Goal: Check status: Check status

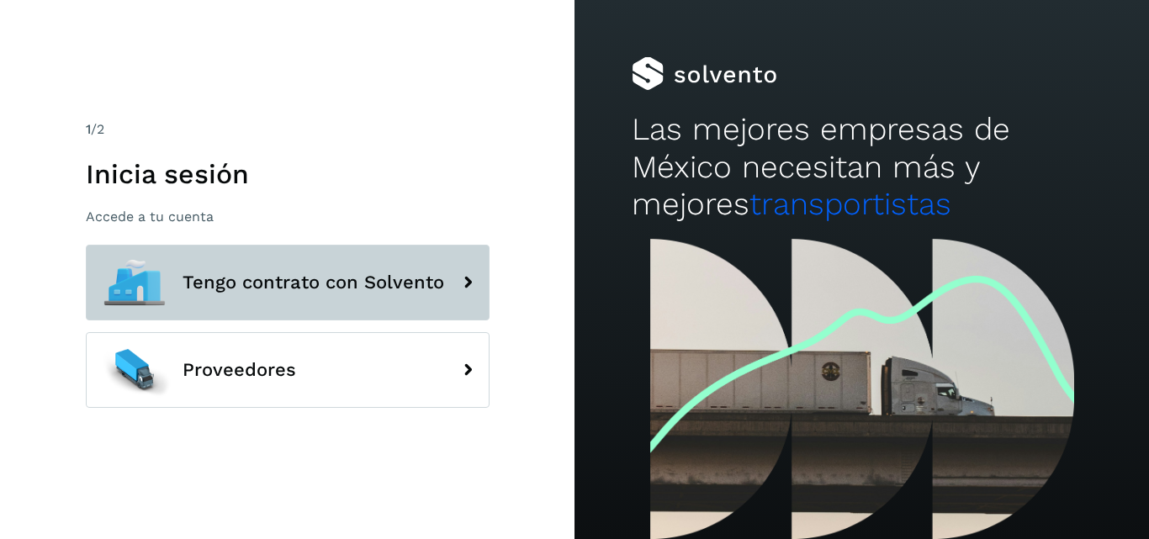
click at [415, 294] on button "Tengo contrato con Solvento" at bounding box center [288, 283] width 404 height 76
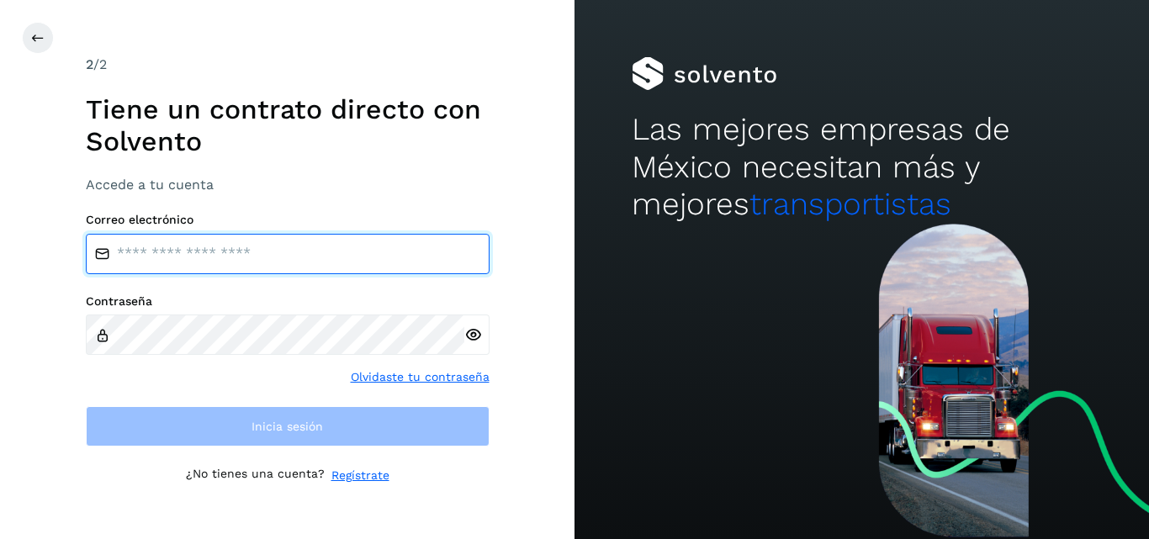
click at [230, 252] on input "email" at bounding box center [288, 254] width 404 height 40
type input "**********"
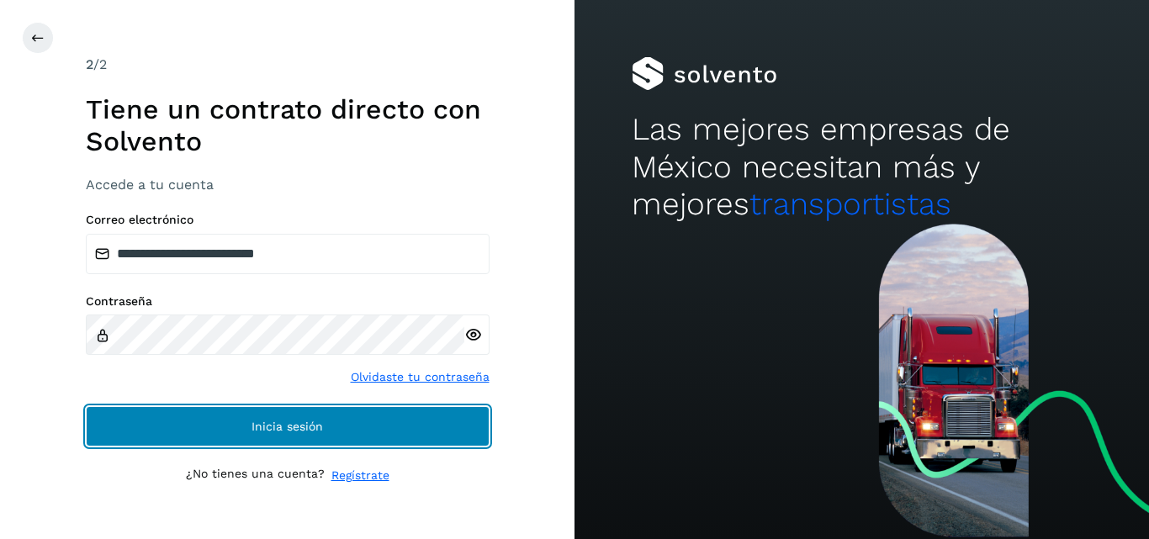
click at [342, 423] on button "Inicia sesión" at bounding box center [288, 426] width 404 height 40
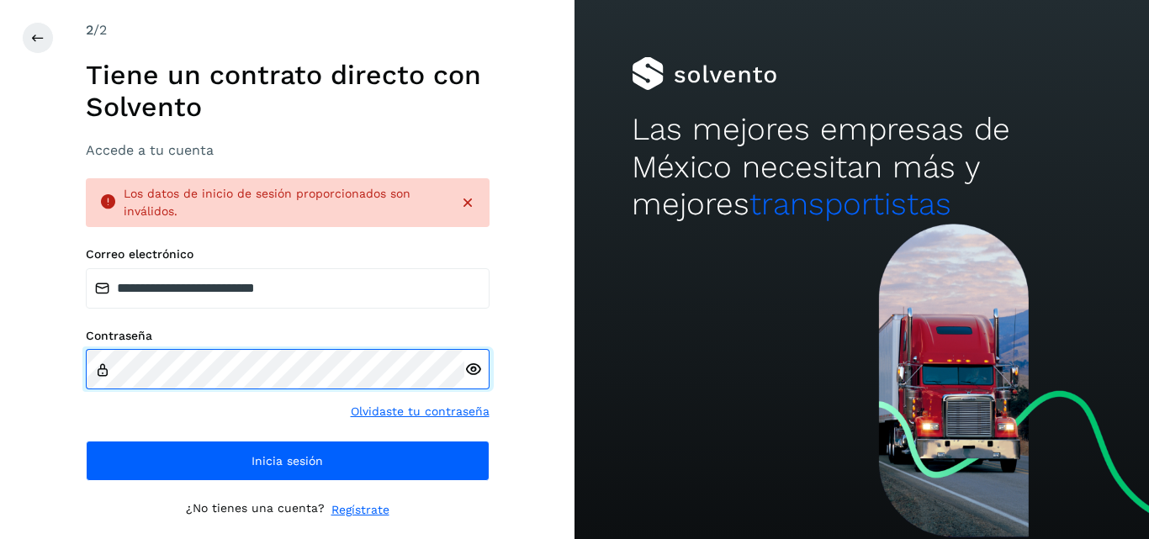
click at [55, 370] on div "**********" at bounding box center [287, 269] width 575 height 539
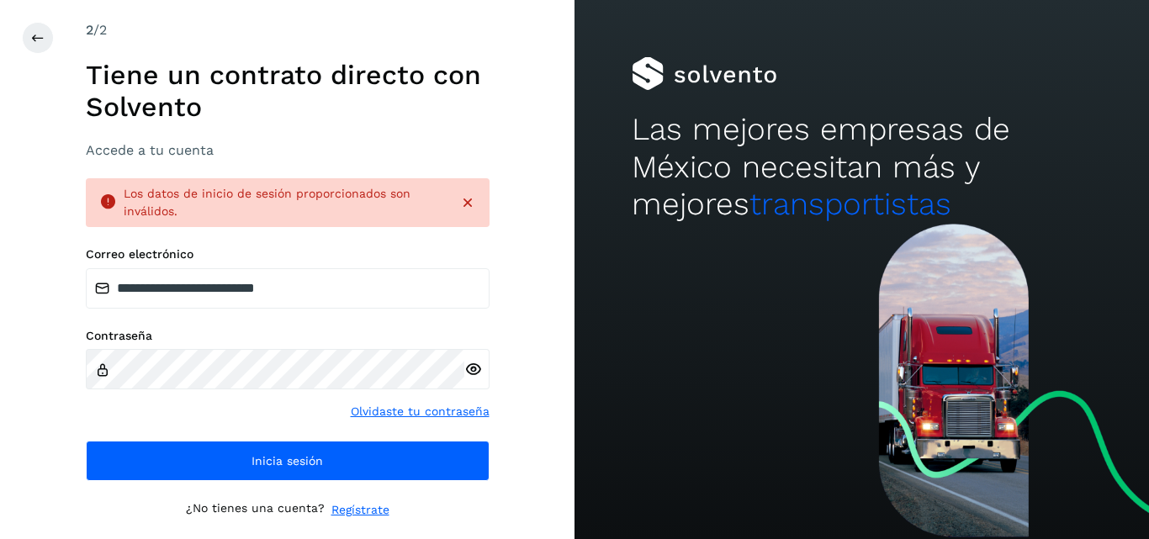
click at [44, 370] on div "**********" at bounding box center [287, 269] width 575 height 539
click at [473, 368] on icon at bounding box center [473, 370] width 18 height 18
click at [526, 305] on div "**********" at bounding box center [287, 269] width 575 height 539
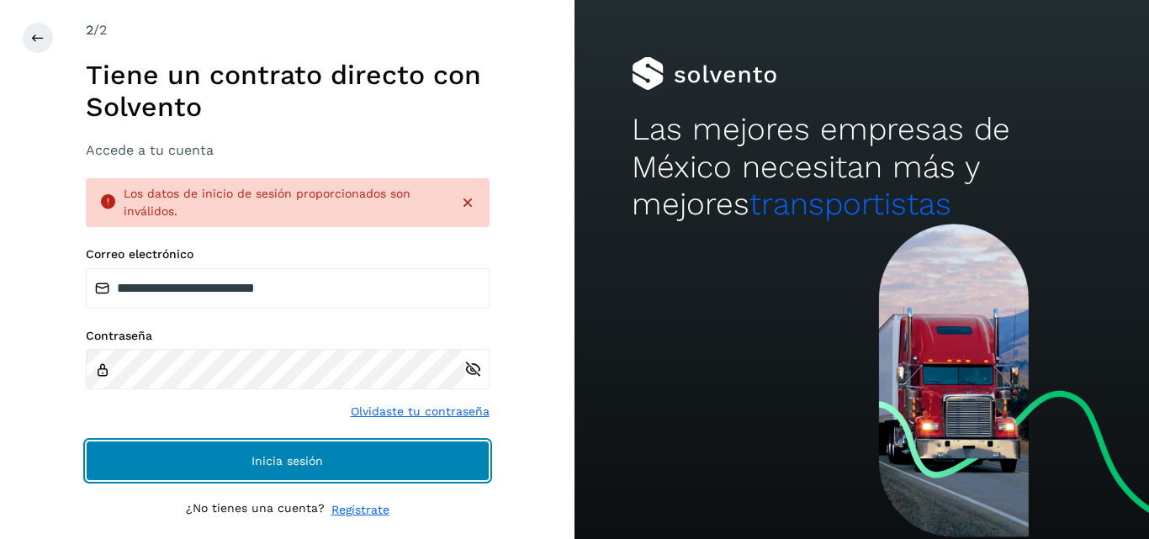
click at [364, 457] on button "Inicia sesión" at bounding box center [288, 461] width 404 height 40
click at [368, 457] on button "Inicia sesión" at bounding box center [288, 461] width 404 height 40
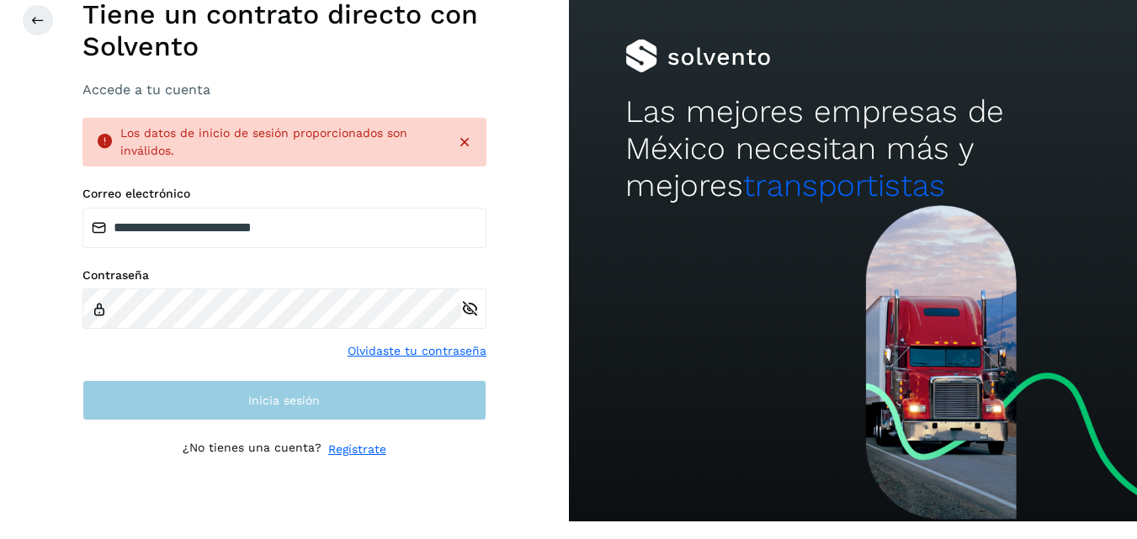
scroll to position [28, 0]
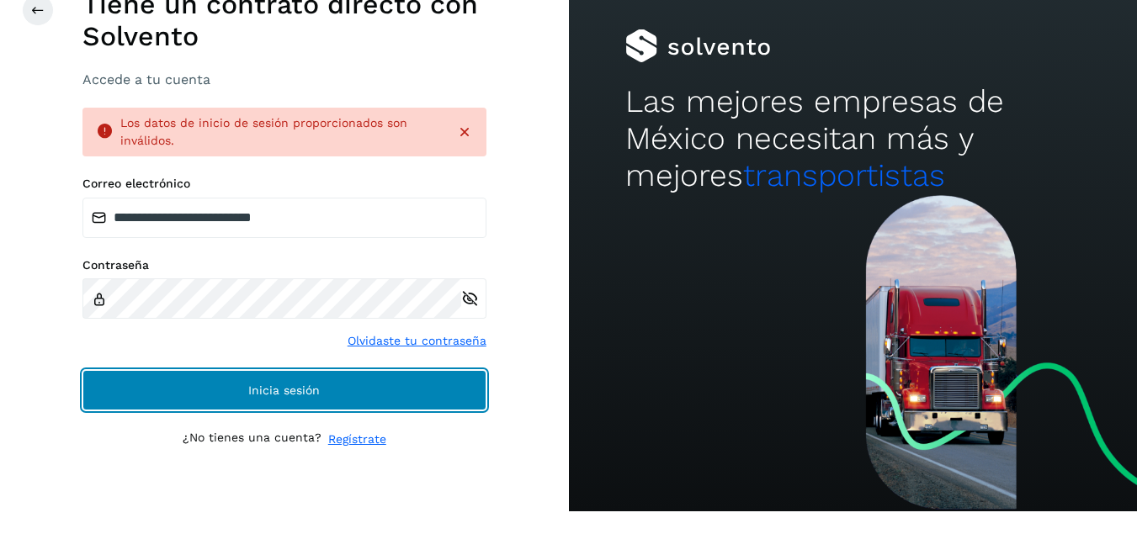
click at [410, 398] on button "Inicia sesión" at bounding box center [284, 390] width 404 height 40
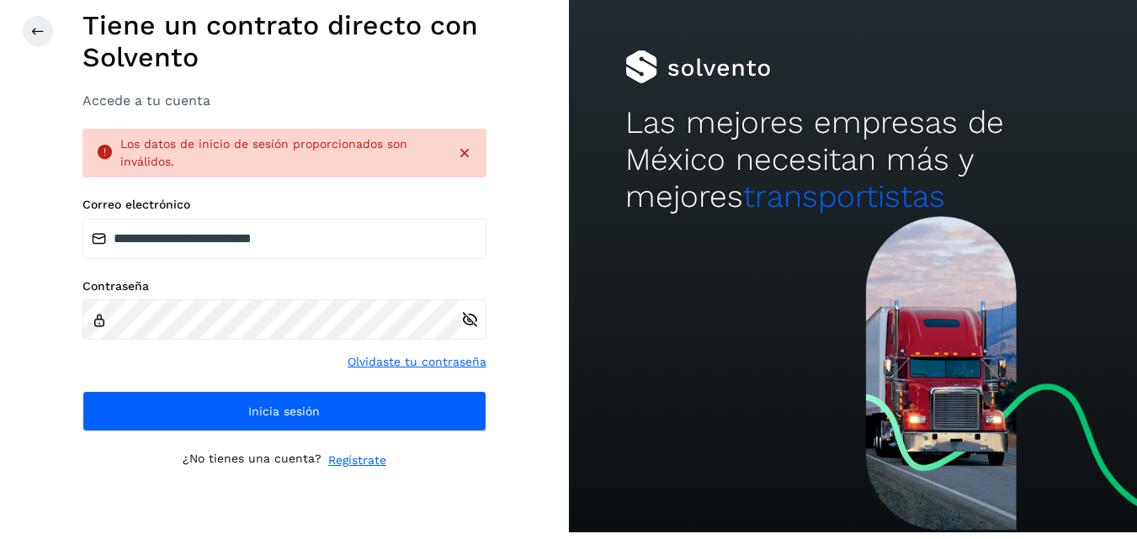
scroll to position [0, 0]
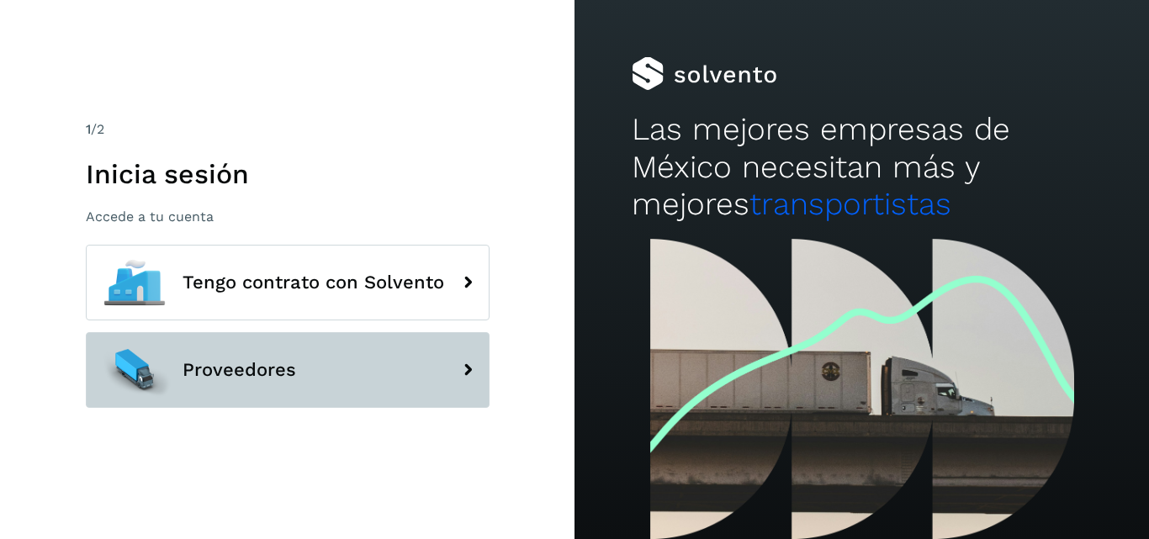
click at [473, 377] on icon at bounding box center [468, 370] width 34 height 34
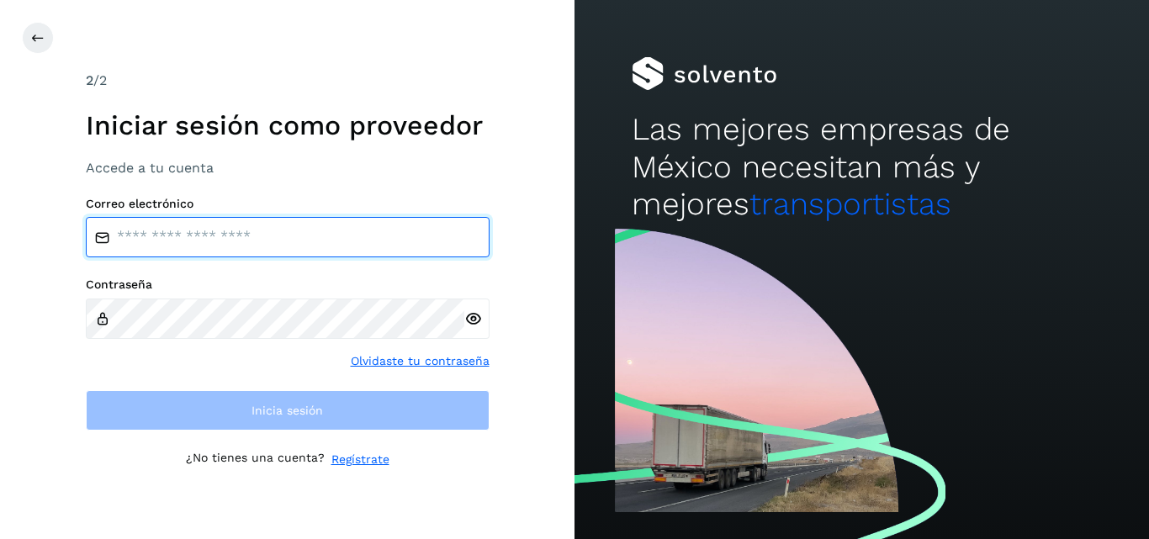
click at [236, 252] on input "email" at bounding box center [288, 237] width 404 height 40
type input "**********"
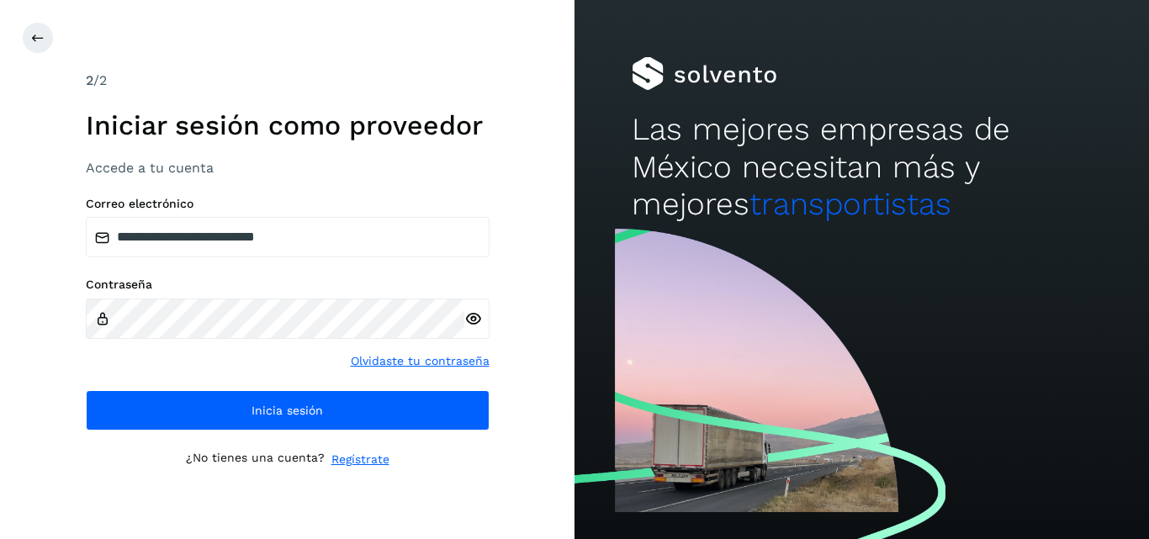
click at [478, 307] on div at bounding box center [476, 319] width 25 height 40
click at [471, 318] on icon at bounding box center [473, 319] width 18 height 18
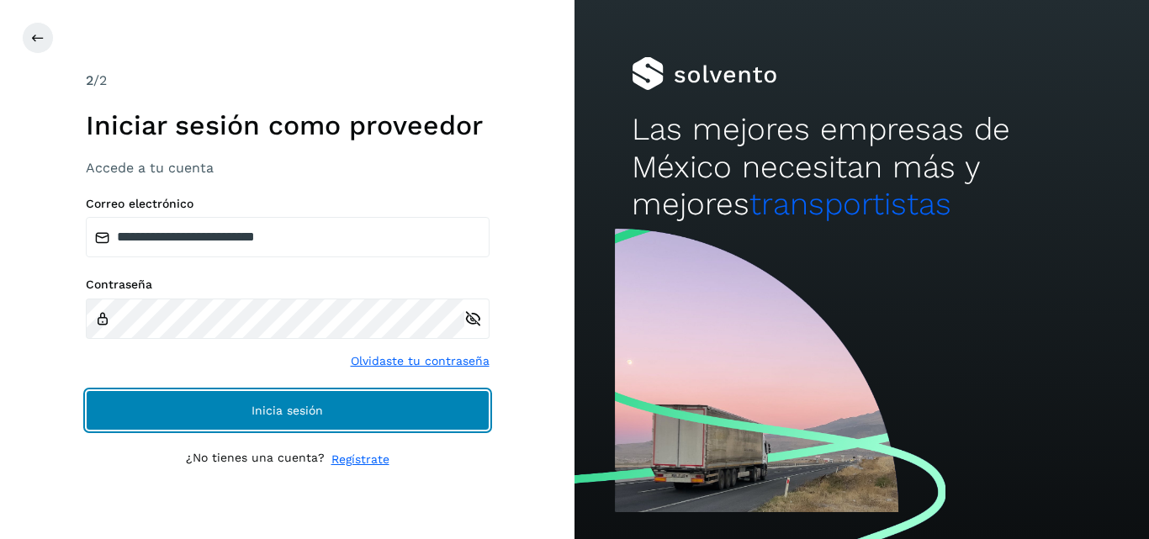
click at [283, 410] on span "Inicia sesión" at bounding box center [288, 411] width 72 height 12
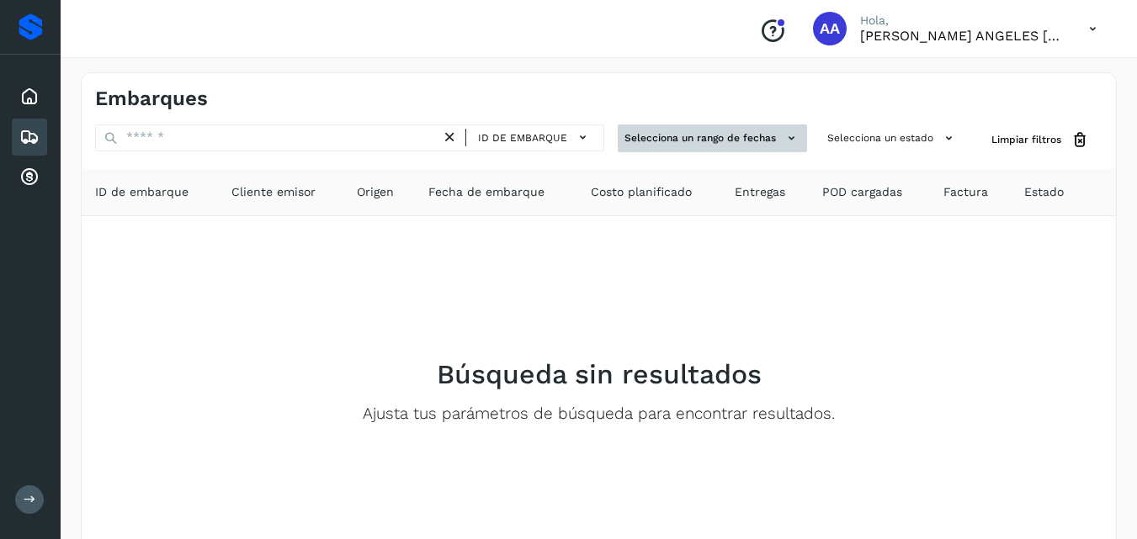
click at [724, 136] on button "Selecciona un rango de fechas" at bounding box center [711, 139] width 189 height 28
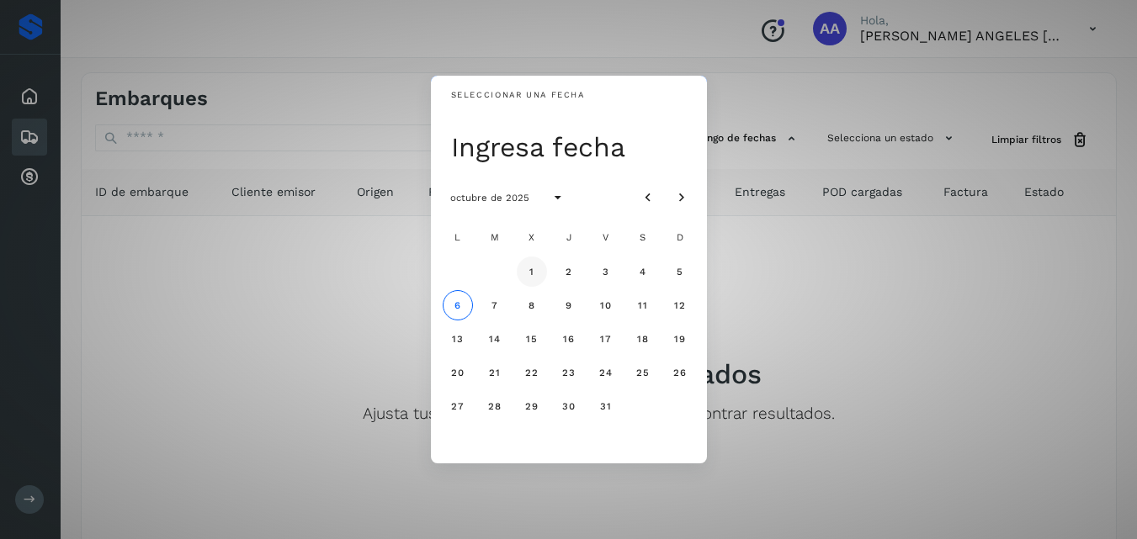
click at [535, 271] on button "1" at bounding box center [532, 272] width 30 height 30
click at [839, 268] on div "Seleccionar una fecha mié, [DATE] octubre de 2025 L M X J V S D 1 2 3 4 5 6 7 8…" at bounding box center [568, 269] width 1137 height 539
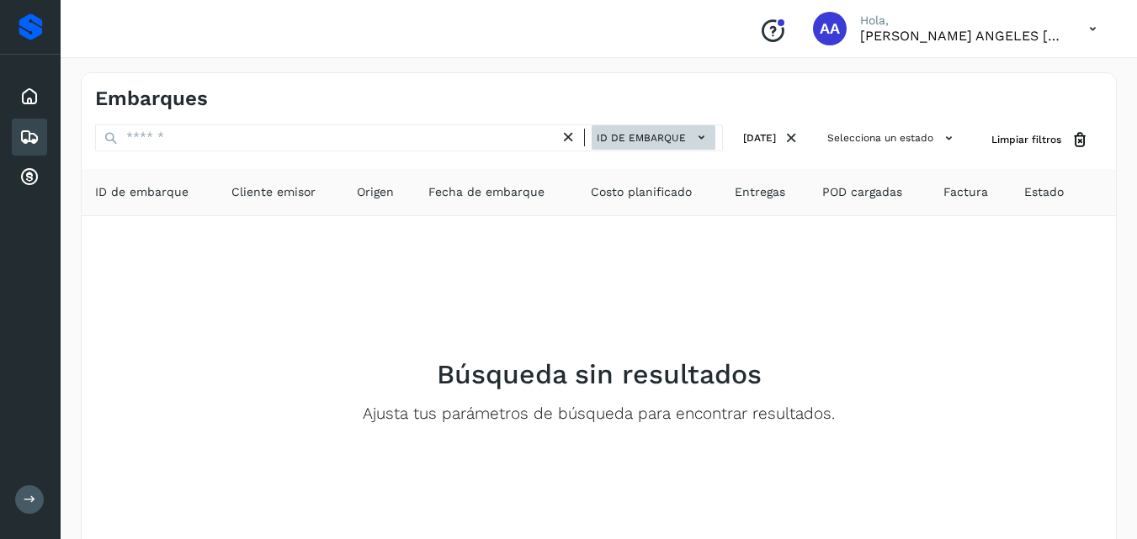
click at [692, 139] on icon at bounding box center [701, 138] width 18 height 18
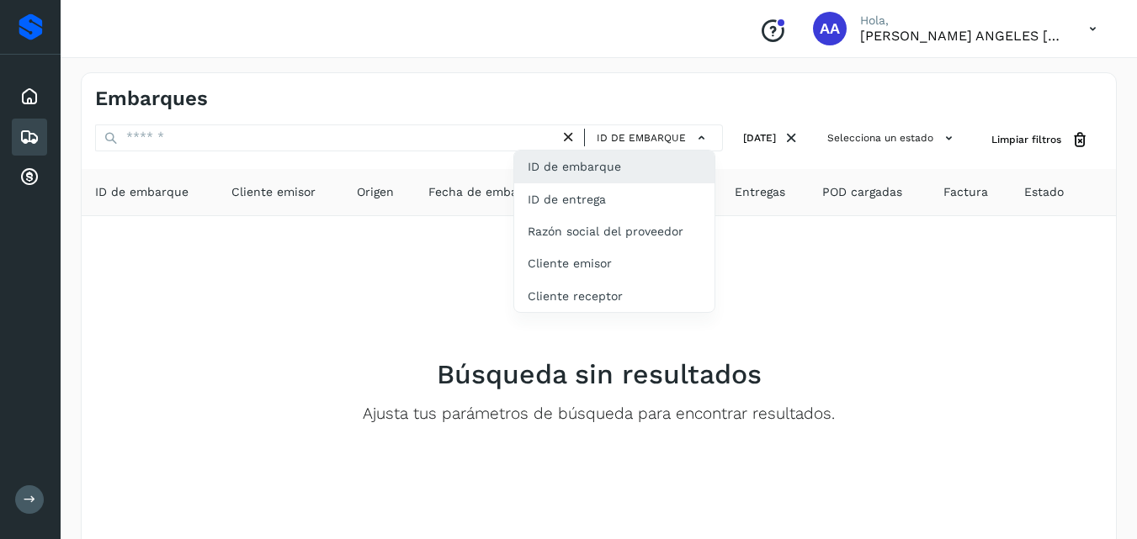
click at [817, 211] on div at bounding box center [568, 269] width 1137 height 539
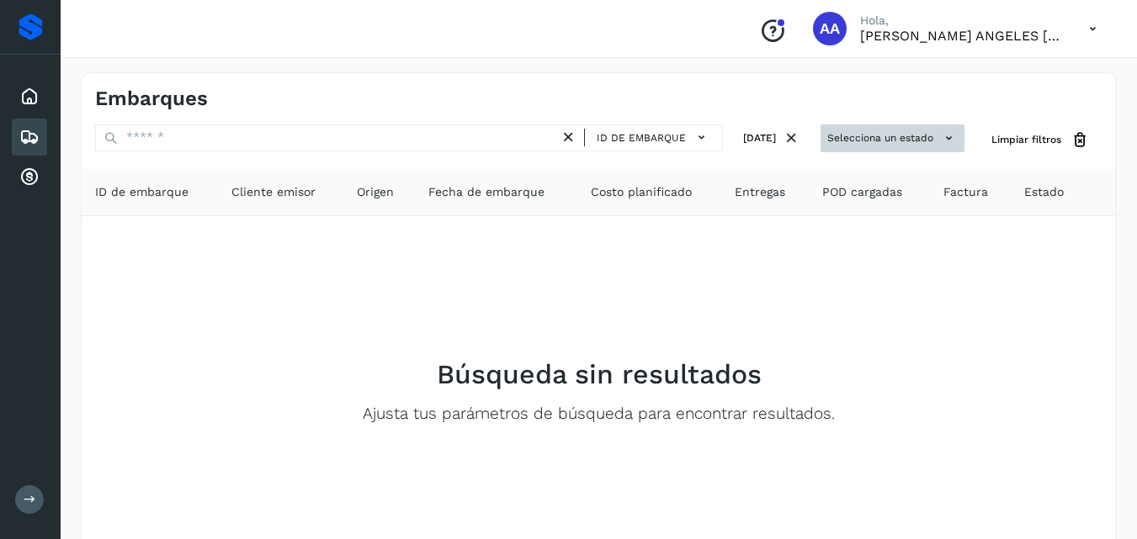
click at [939, 139] on button "Selecciona un estado" at bounding box center [892, 139] width 144 height 28
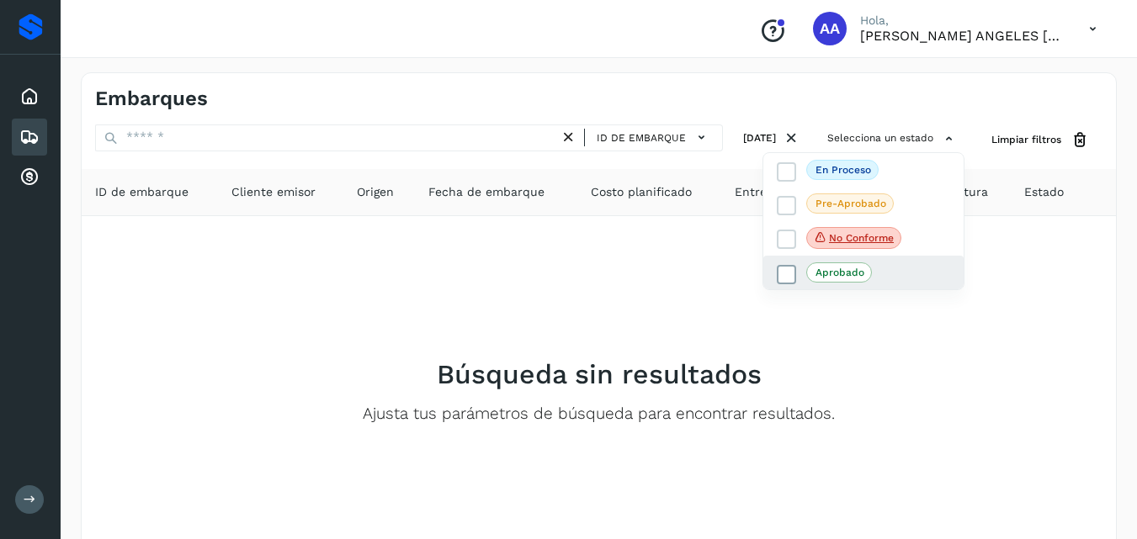
click at [795, 273] on span at bounding box center [785, 274] width 19 height 19
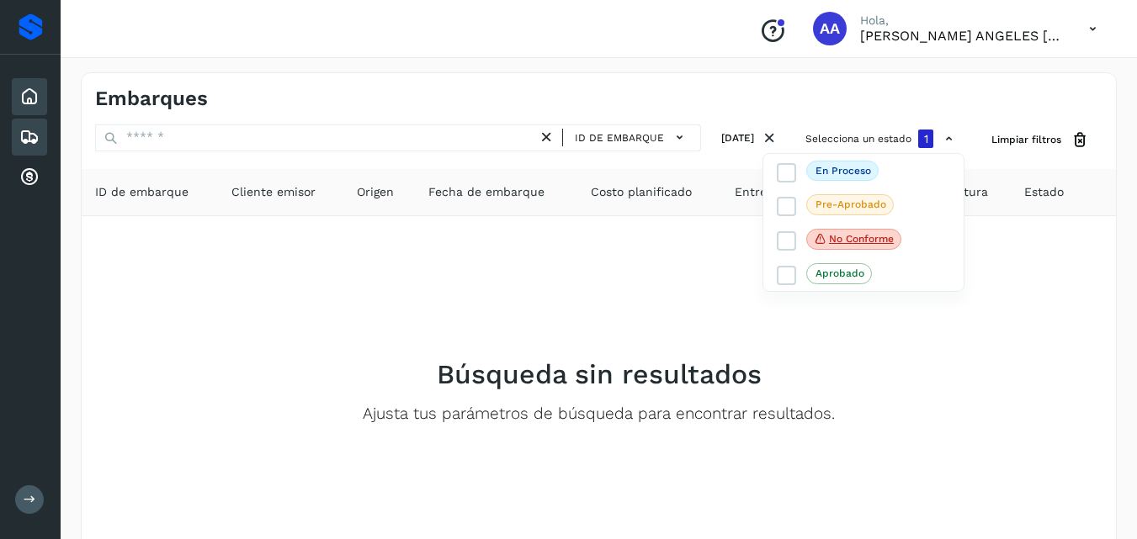
click at [30, 107] on div "Inicio" at bounding box center [29, 96] width 35 height 37
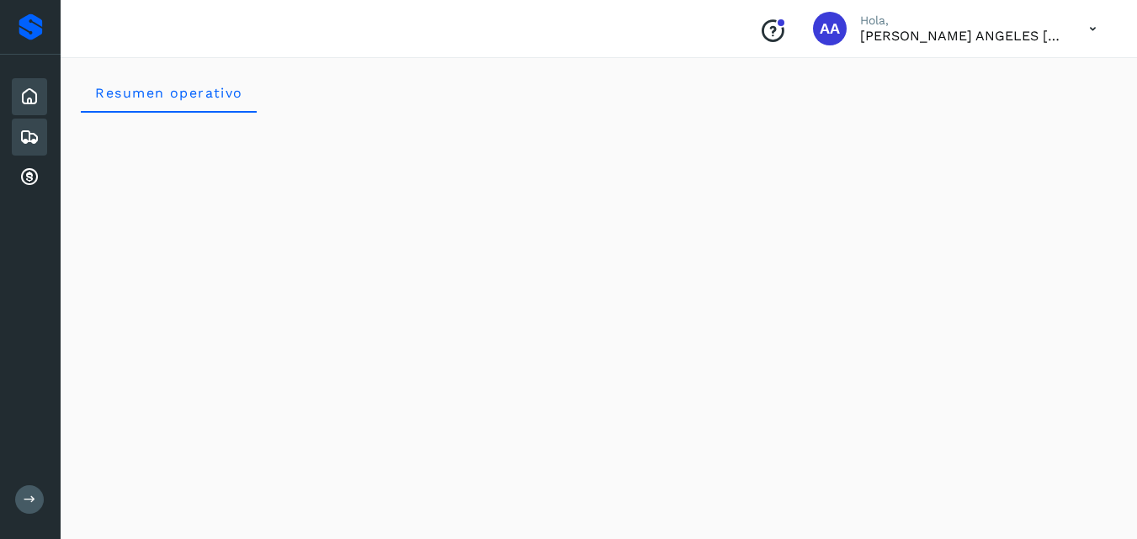
click at [21, 141] on icon at bounding box center [29, 137] width 20 height 20
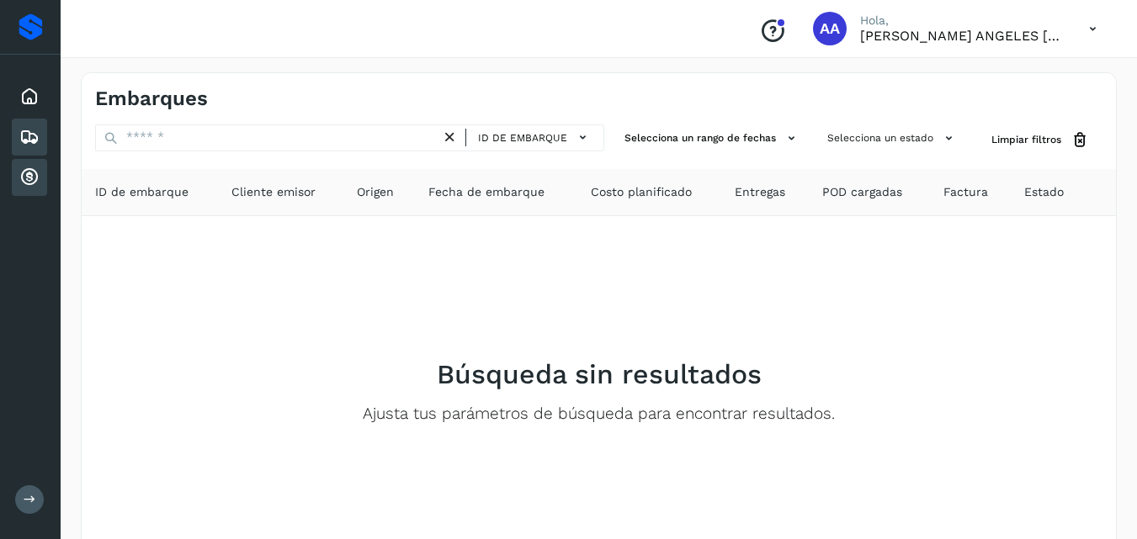
click at [29, 162] on div "Cuentas por cobrar" at bounding box center [29, 177] width 35 height 37
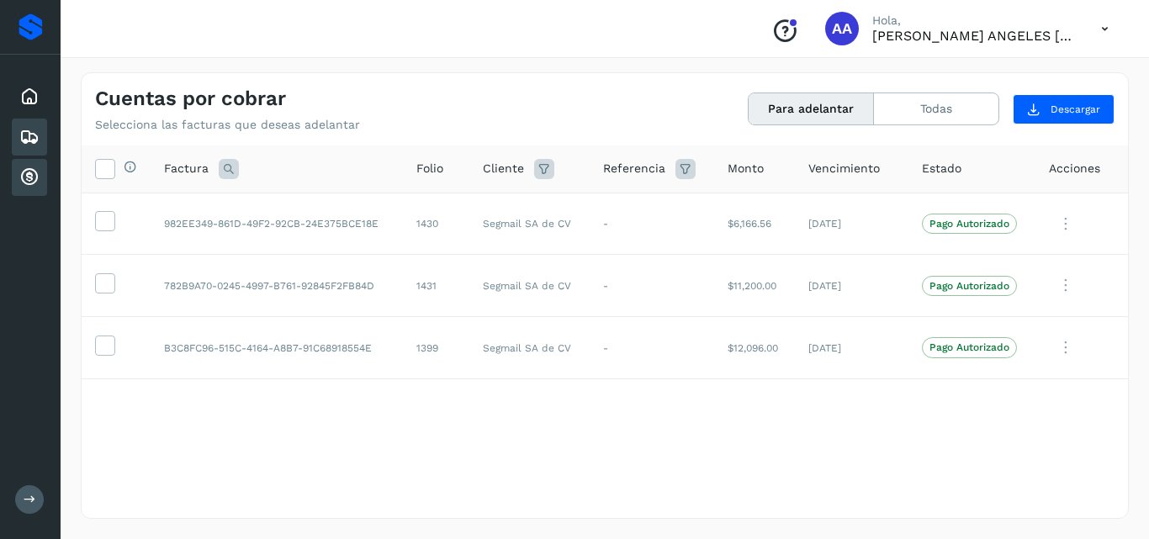
click at [35, 147] on div "Embarques" at bounding box center [29, 137] width 35 height 37
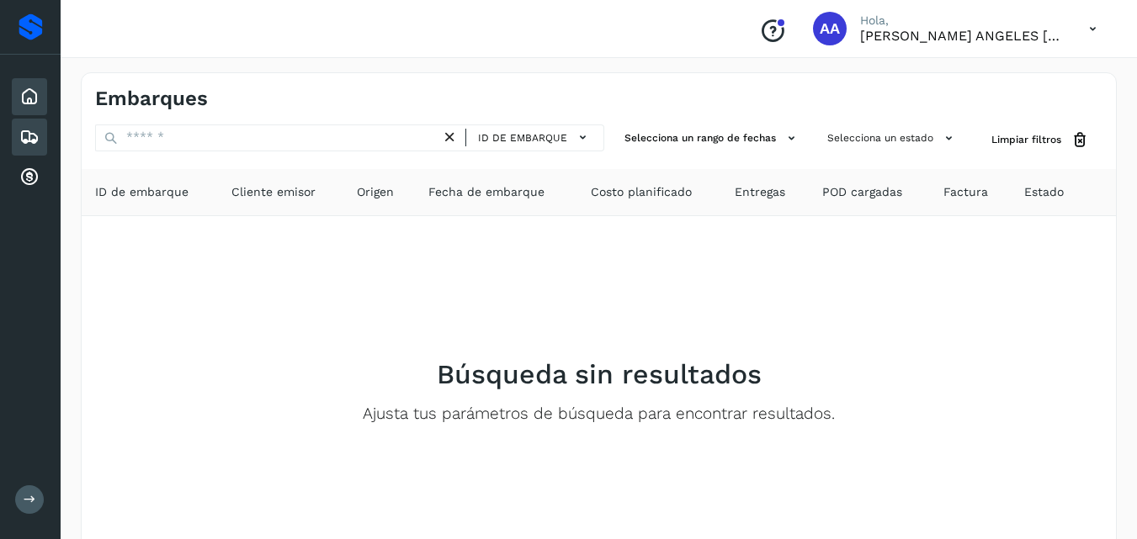
click at [25, 87] on icon at bounding box center [29, 97] width 20 height 20
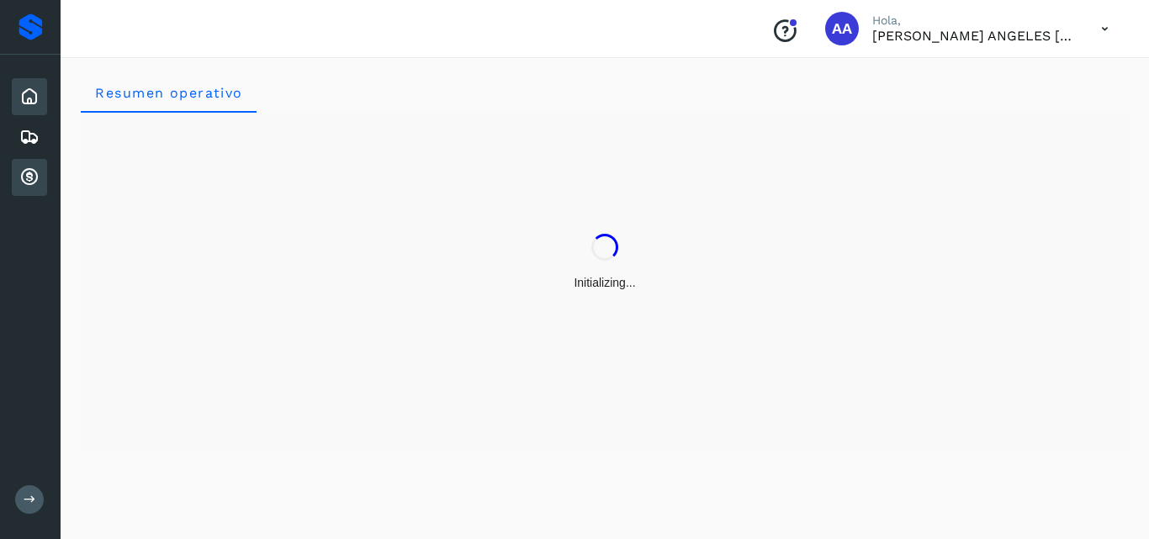
click at [14, 179] on div "Cuentas por cobrar" at bounding box center [29, 177] width 35 height 37
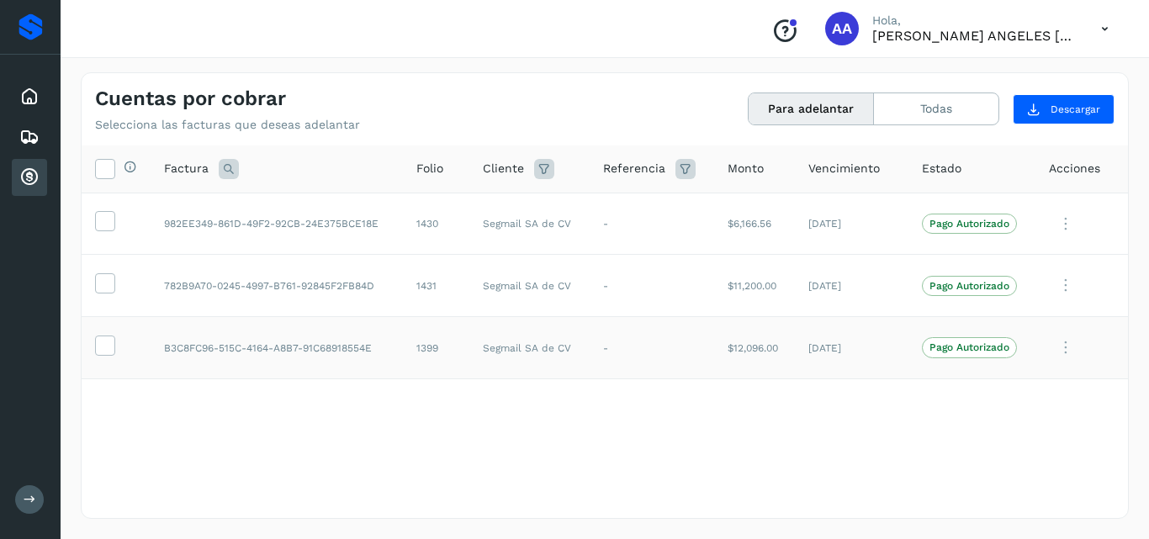
click at [823, 352] on td "[DATE]" at bounding box center [852, 348] width 114 height 62
click at [830, 278] on td "[DATE]" at bounding box center [852, 286] width 114 height 62
click at [823, 224] on td "[DATE]" at bounding box center [852, 224] width 114 height 62
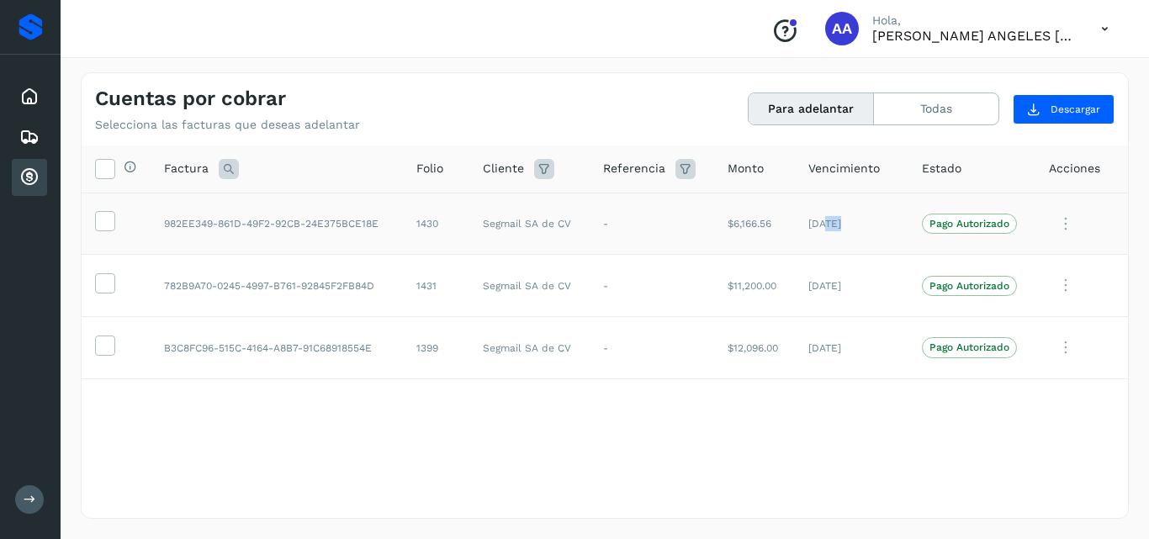
click at [823, 224] on td "[DATE]" at bounding box center [852, 224] width 114 height 62
click at [760, 342] on td "$12,096.00" at bounding box center [754, 348] width 81 height 62
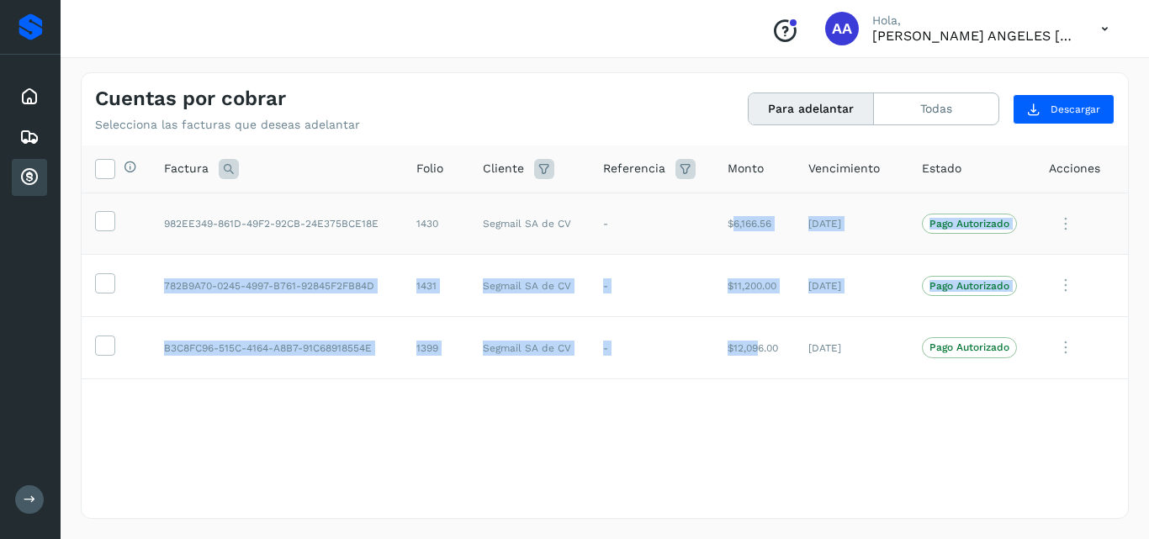
drag, startPoint x: 750, startPoint y: 356, endPoint x: 721, endPoint y: 202, distance: 156.6
click at [721, 202] on tbody "982EE349-861D-49F2-92CB-24E375BCE18E 1430 Segmail SA de CV - $6,166.56 [DATE] P…" at bounding box center [605, 286] width 1046 height 186
click at [748, 309] on td "$11,200.00" at bounding box center [754, 286] width 81 height 62
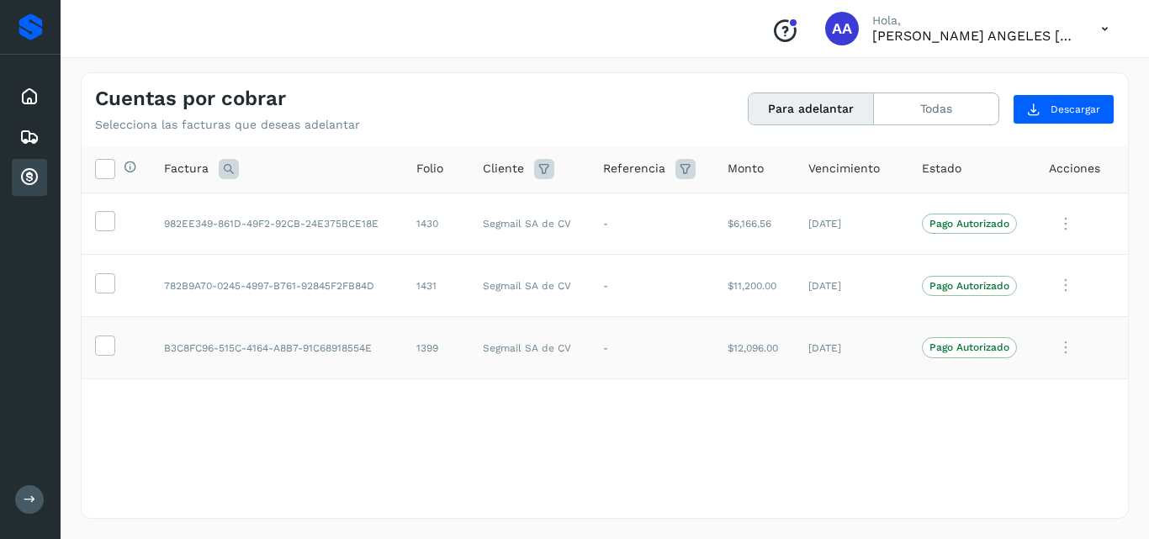
click at [763, 362] on td "$12,096.00" at bounding box center [754, 348] width 81 height 62
drag, startPoint x: 758, startPoint y: 341, endPoint x: 755, endPoint y: 330, distance: 11.2
click at [758, 340] on td "$12,096.00" at bounding box center [754, 348] width 81 height 62
click at [727, 258] on td "$11,200.00" at bounding box center [754, 286] width 81 height 62
click at [720, 199] on td "$6,166.56" at bounding box center [754, 224] width 81 height 62
